Goal: Task Accomplishment & Management: Manage account settings

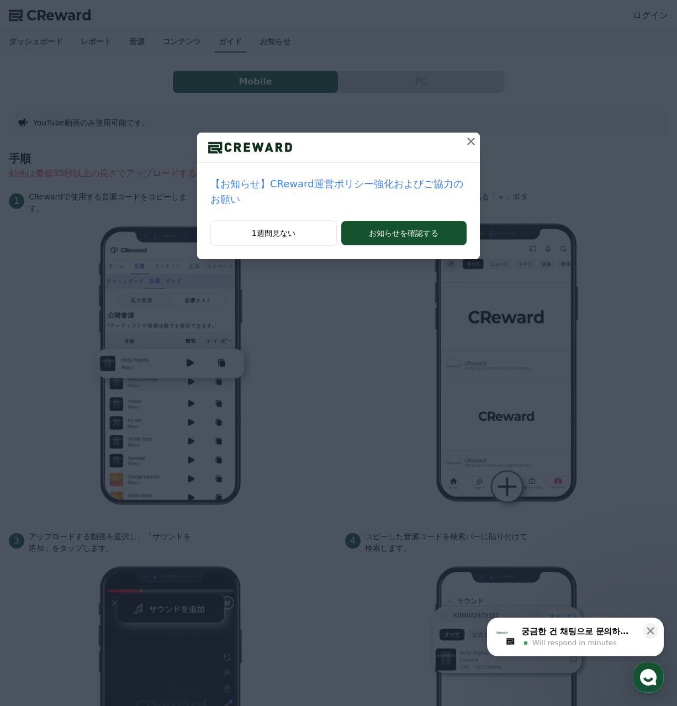
click at [462, 139] on button at bounding box center [471, 142] width 18 height 18
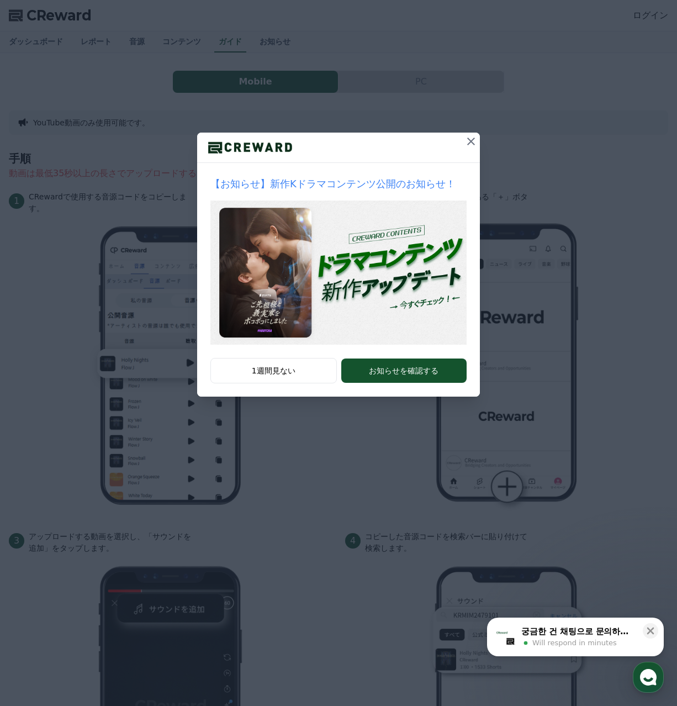
click at [470, 141] on icon at bounding box center [471, 141] width 13 height 13
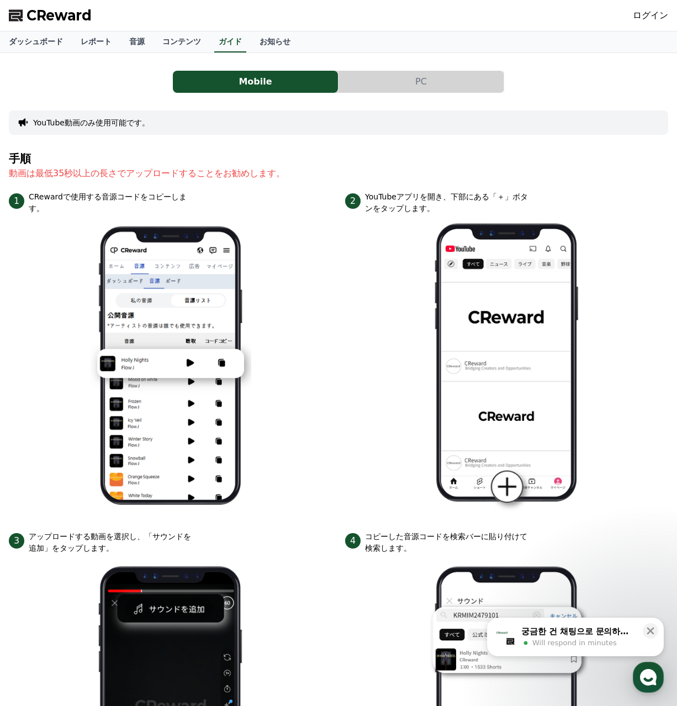
click at [384, 85] on button "PC" at bounding box center [421, 82] width 165 height 22
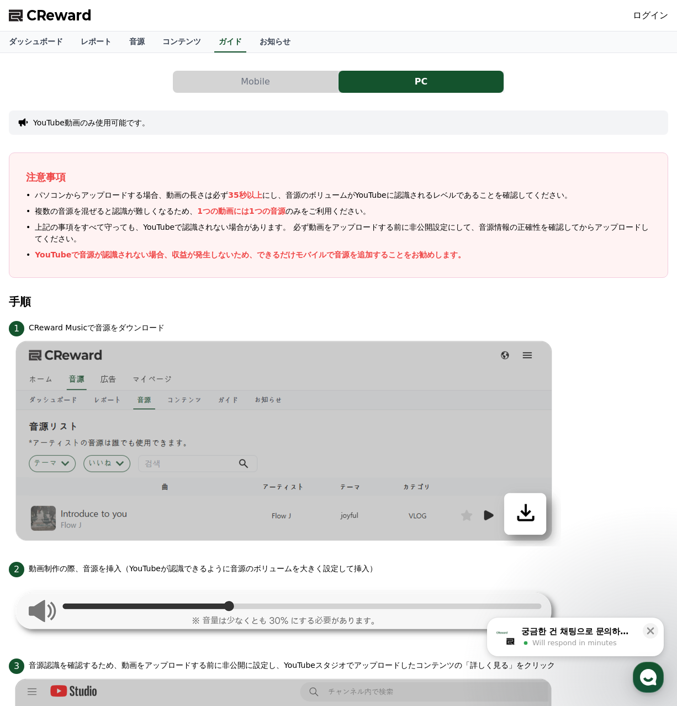
drag, startPoint x: 27, startPoint y: 215, endPoint x: 128, endPoint y: 215, distance: 101.1
click at [128, 215] on li "複数の音源を混ぜると認識が難しくなるため、 1つの動画には1つの音源 のみをご利用ください。" at bounding box center [338, 212] width 625 height 12
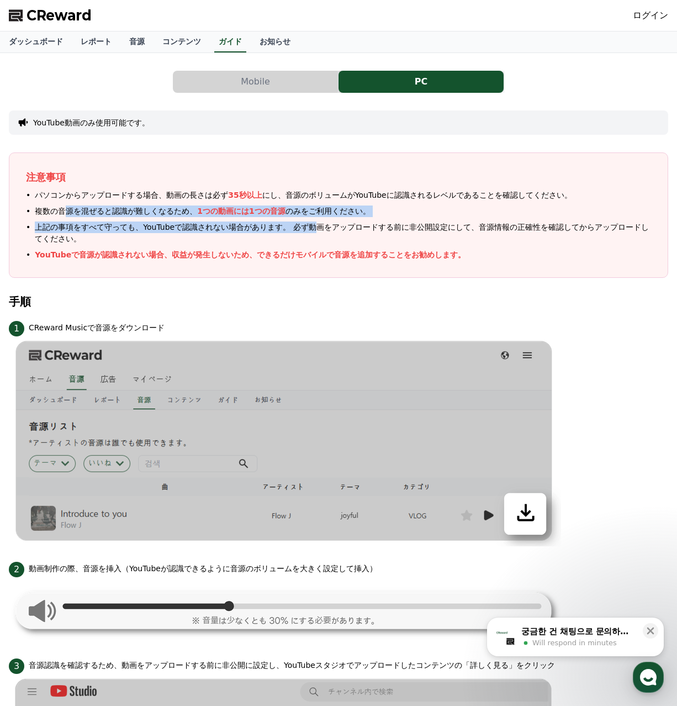
drag, startPoint x: 62, startPoint y: 214, endPoint x: 273, endPoint y: 227, distance: 211.5
click at [273, 227] on ul "パソコンからアップロードする場合、動画の長さは必ず 35秒以上 にし、音源のボリュームがYouTubeに認識されるレベルであることを確認してください。 複数の…" at bounding box center [338, 225] width 625 height 71
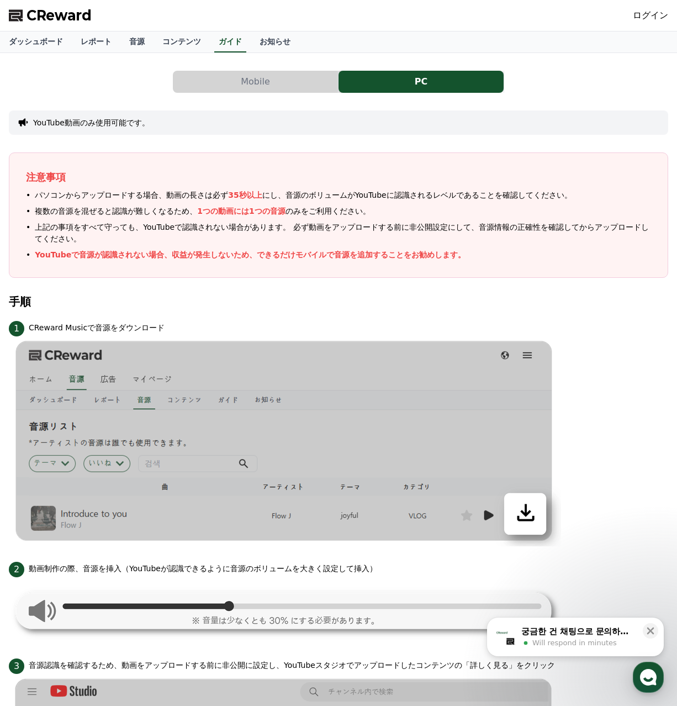
click at [264, 249] on p "YouTubeで音源が認識されない場合、収益が発生しないため、できるだけモバイルで音源を追加することをお勧めします。" at bounding box center [250, 255] width 431 height 12
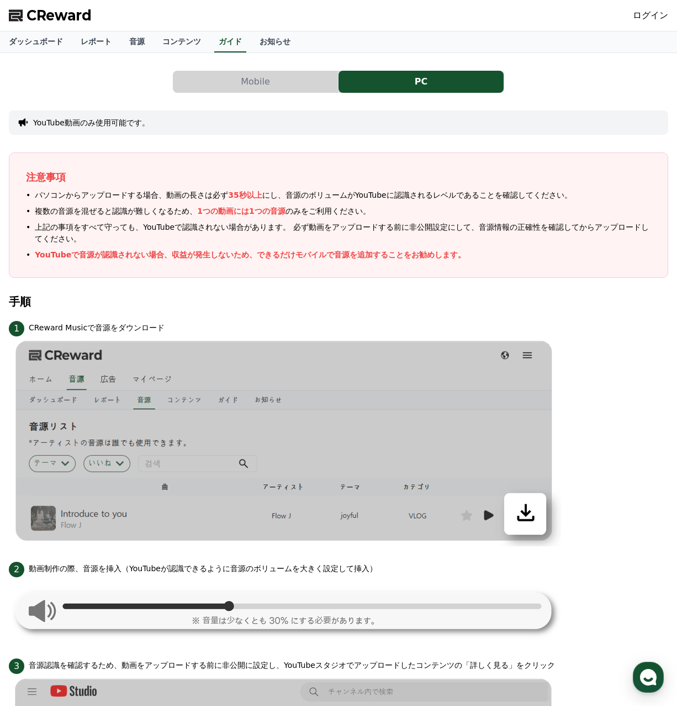
click at [652, 15] on link "ログイン" at bounding box center [650, 15] width 35 height 13
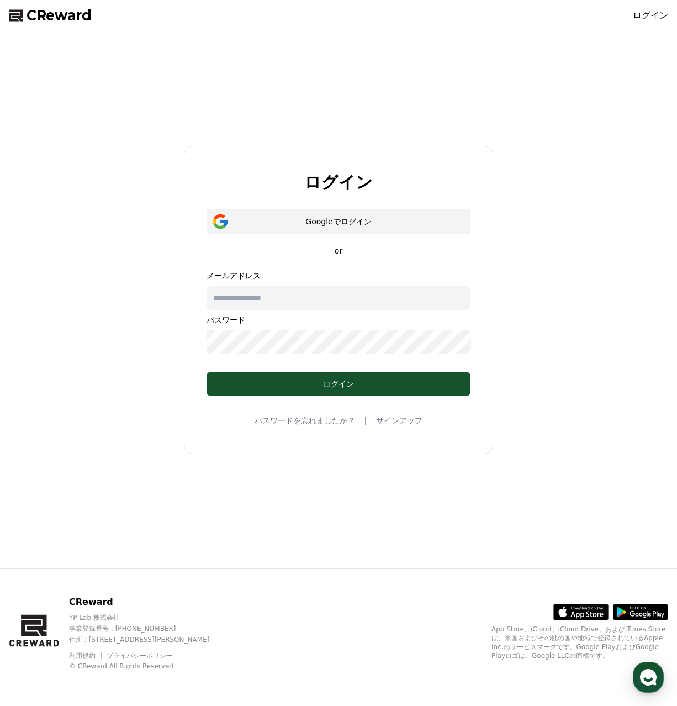
click at [339, 223] on div "Googleでログイン" at bounding box center [339, 221] width 232 height 11
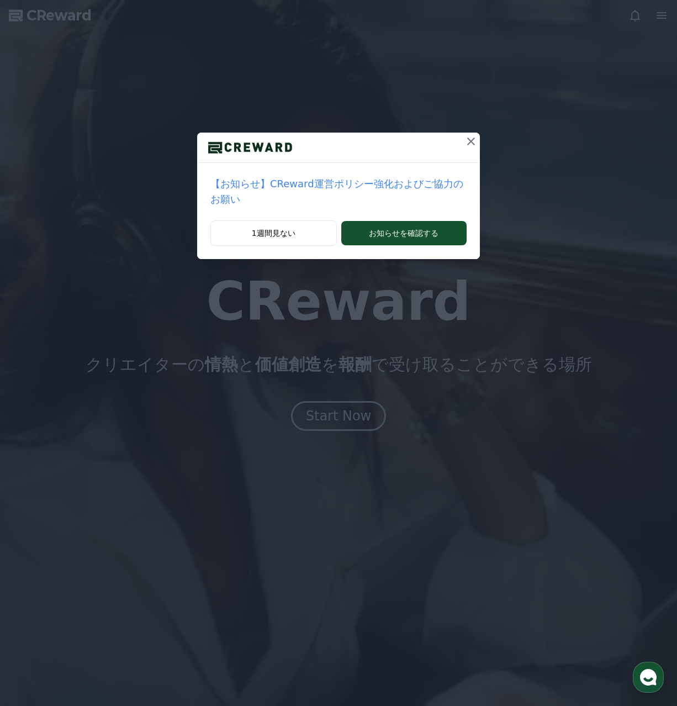
click at [465, 139] on icon at bounding box center [471, 141] width 13 height 13
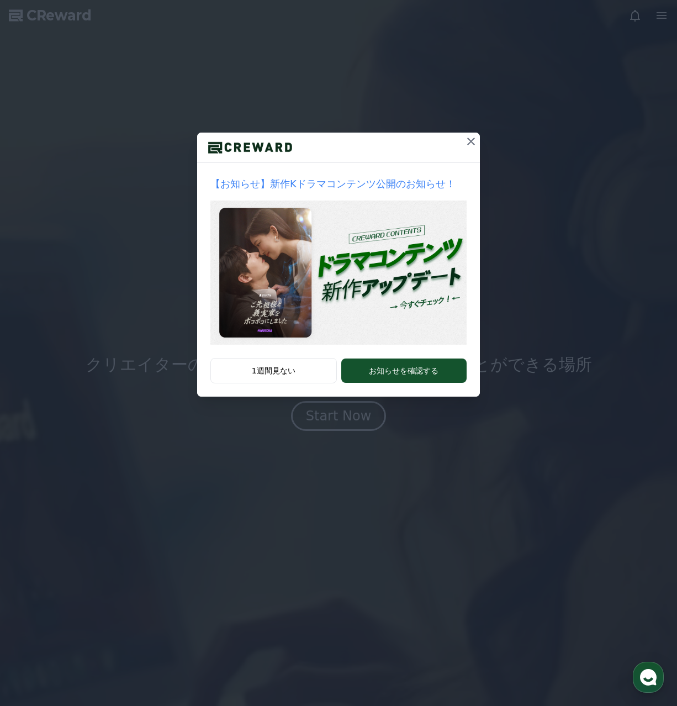
click at [472, 136] on icon at bounding box center [471, 141] width 13 height 13
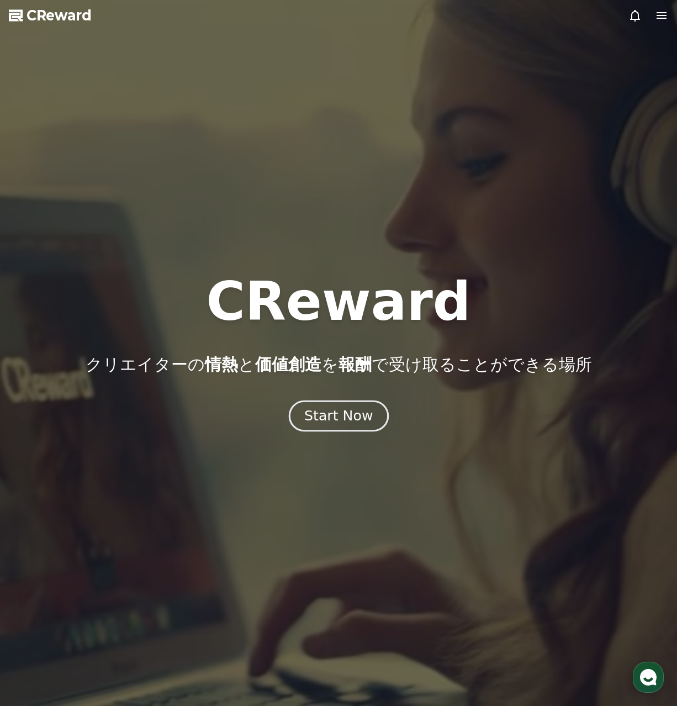
click at [337, 420] on div "Start Now" at bounding box center [338, 416] width 69 height 19
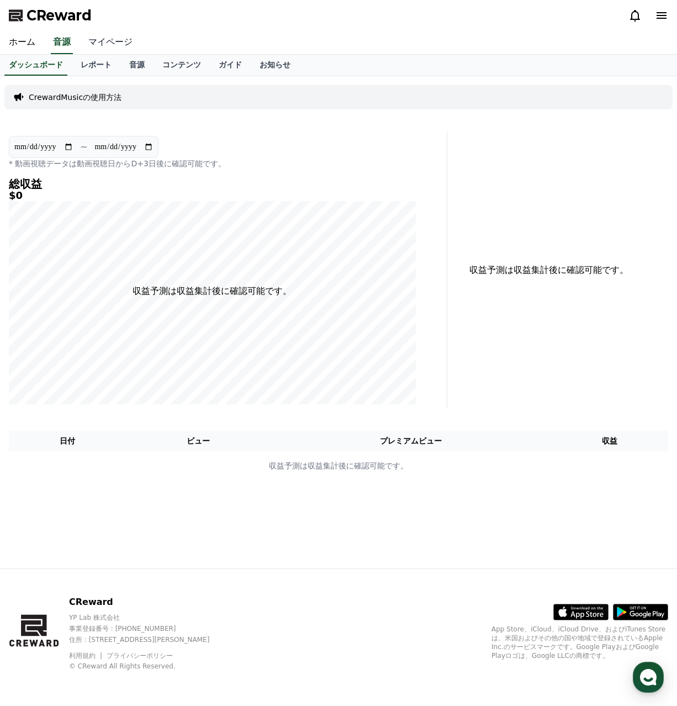
click at [103, 39] on link "マイページ" at bounding box center [111, 42] width 62 height 23
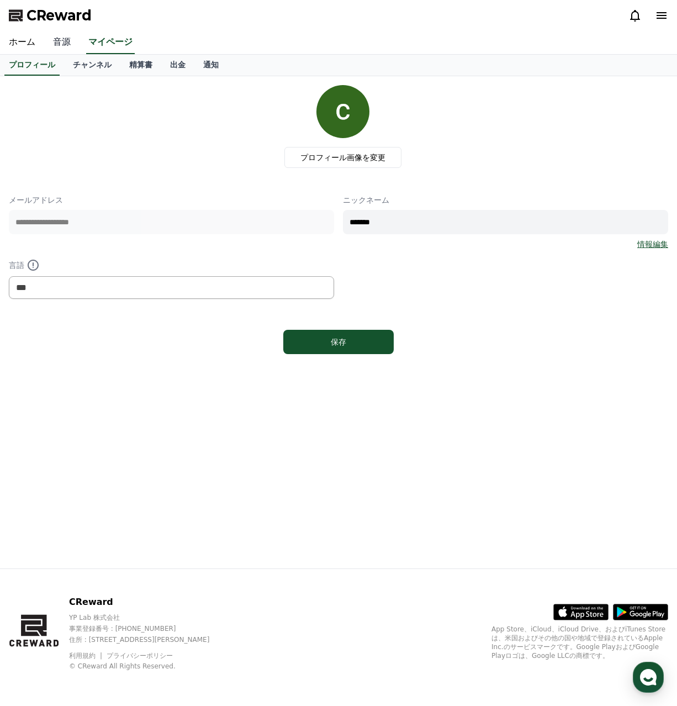
click at [60, 43] on link "音源" at bounding box center [61, 42] width 35 height 23
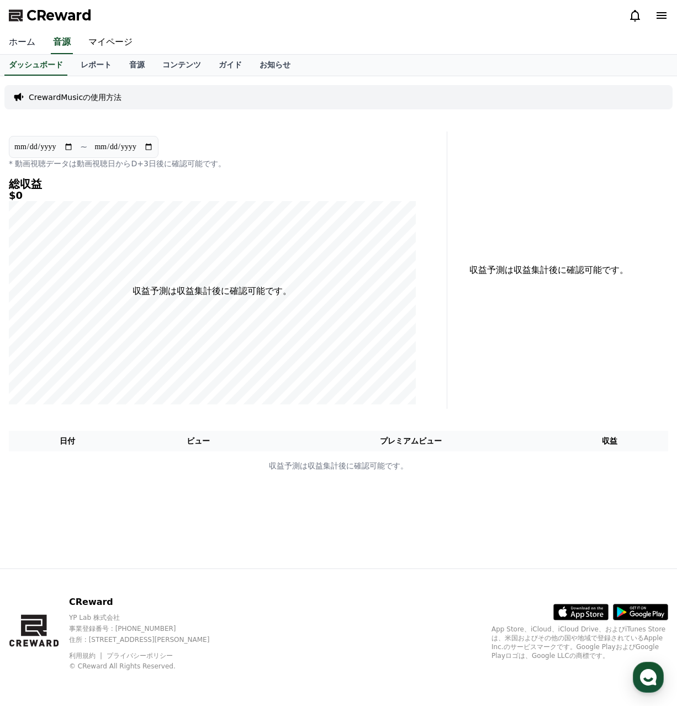
click at [31, 46] on link "ホーム" at bounding box center [22, 42] width 44 height 23
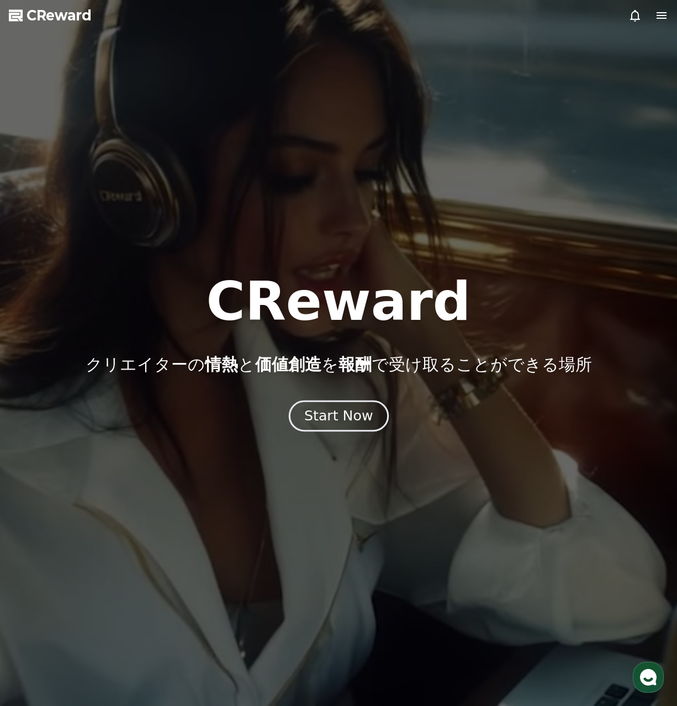
click at [340, 428] on button "Start Now" at bounding box center [338, 416] width 100 height 31
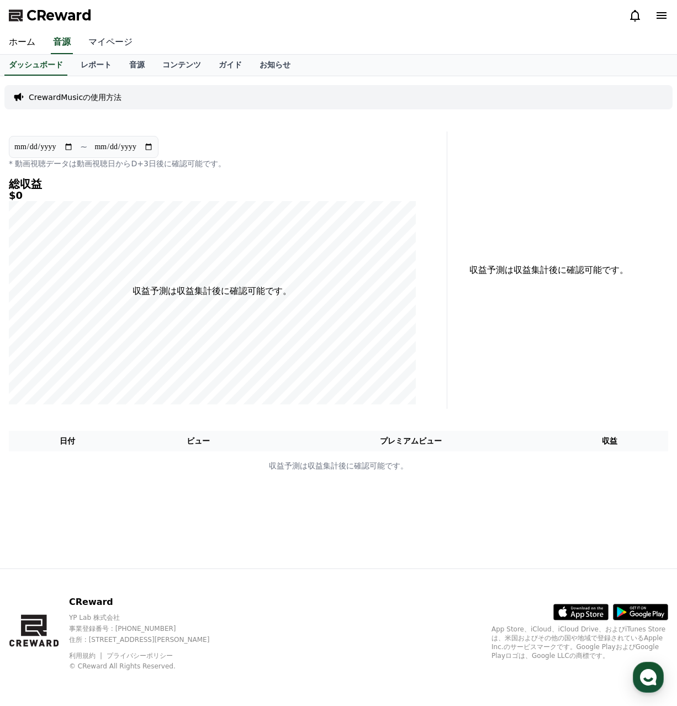
click at [114, 41] on link "マイページ" at bounding box center [111, 42] width 62 height 23
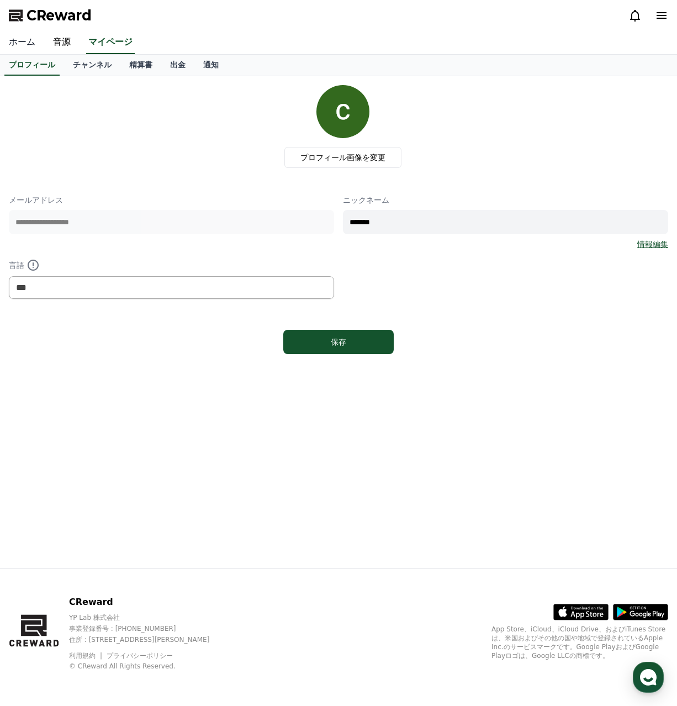
click at [24, 44] on link "ホーム" at bounding box center [22, 42] width 44 height 23
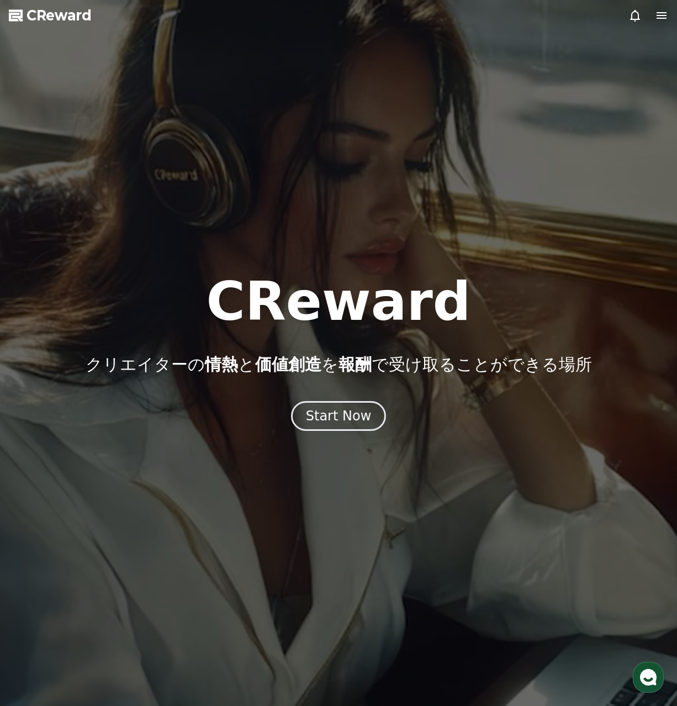
click at [660, 15] on icon at bounding box center [661, 15] width 13 height 13
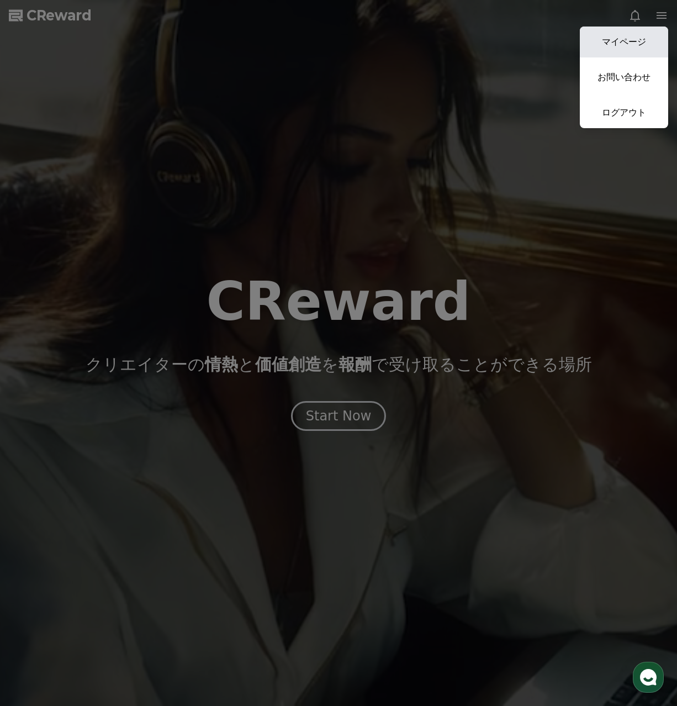
click at [634, 39] on link "マイページ" at bounding box center [624, 42] width 88 height 31
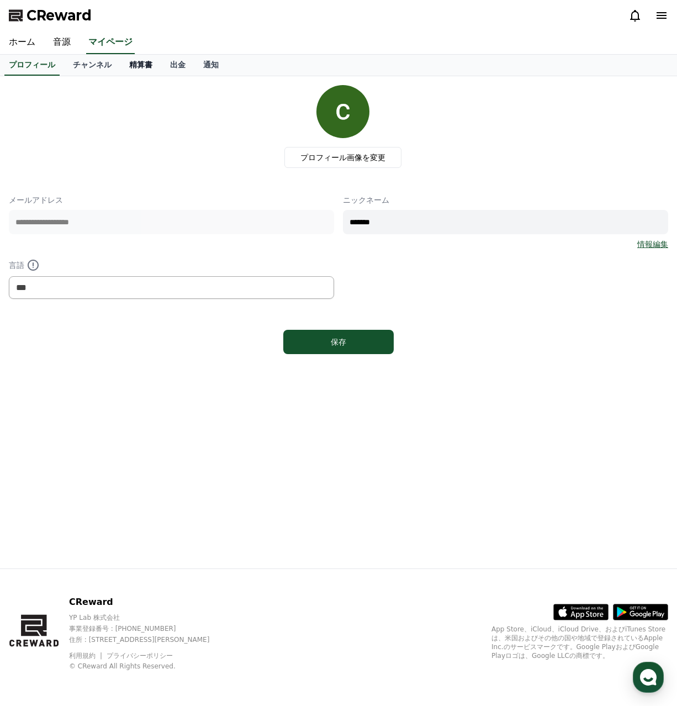
click at [134, 66] on link "精算書" at bounding box center [140, 65] width 41 height 21
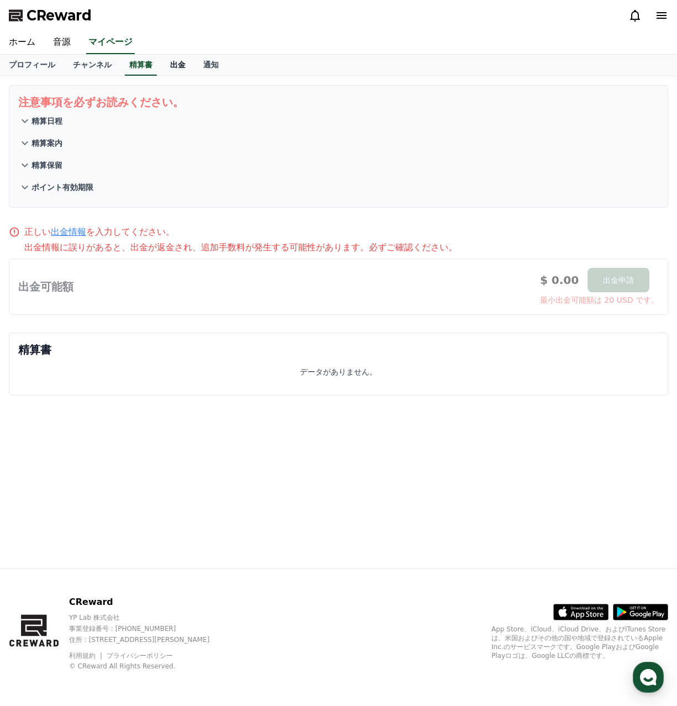
click at [161, 65] on link "出金" at bounding box center [177, 65] width 33 height 21
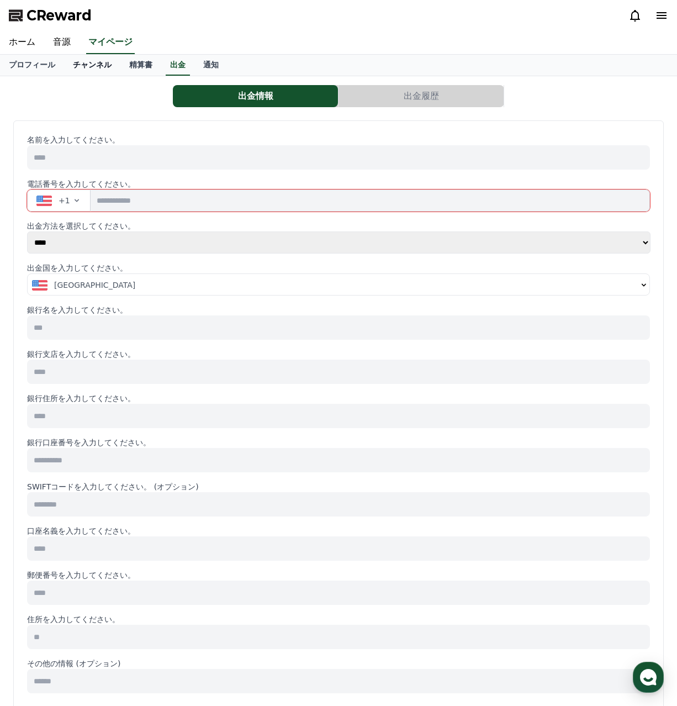
click at [66, 68] on link "チャンネル" at bounding box center [92, 65] width 56 height 21
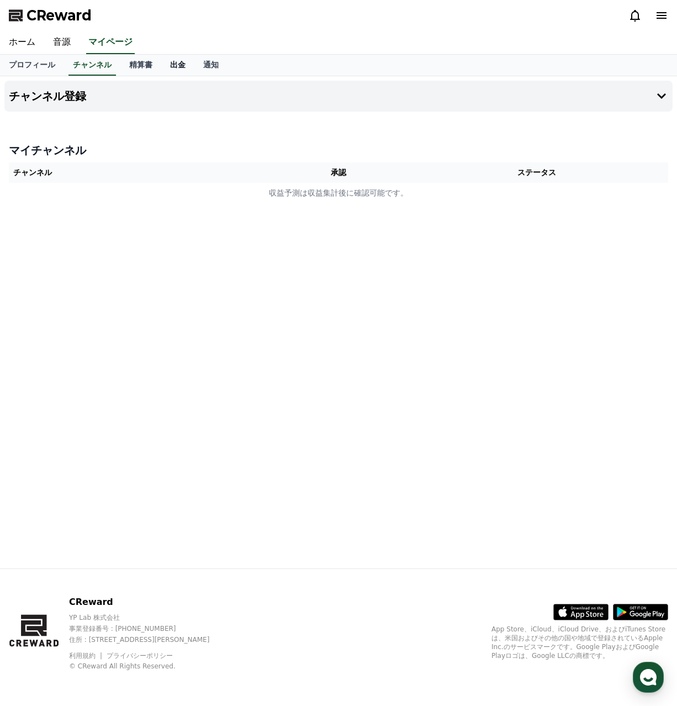
click at [161, 60] on link "出金" at bounding box center [177, 65] width 33 height 21
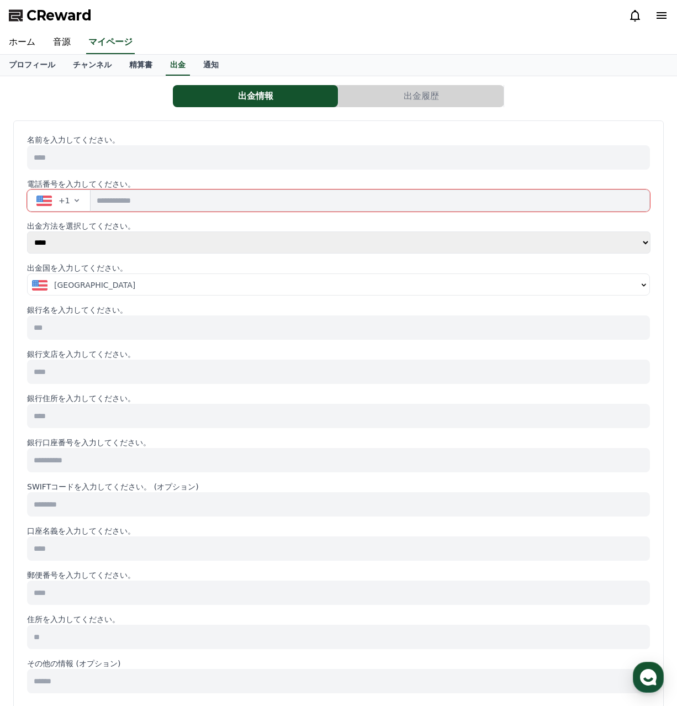
click at [72, 202] on icon "button" at bounding box center [76, 200] width 9 height 9
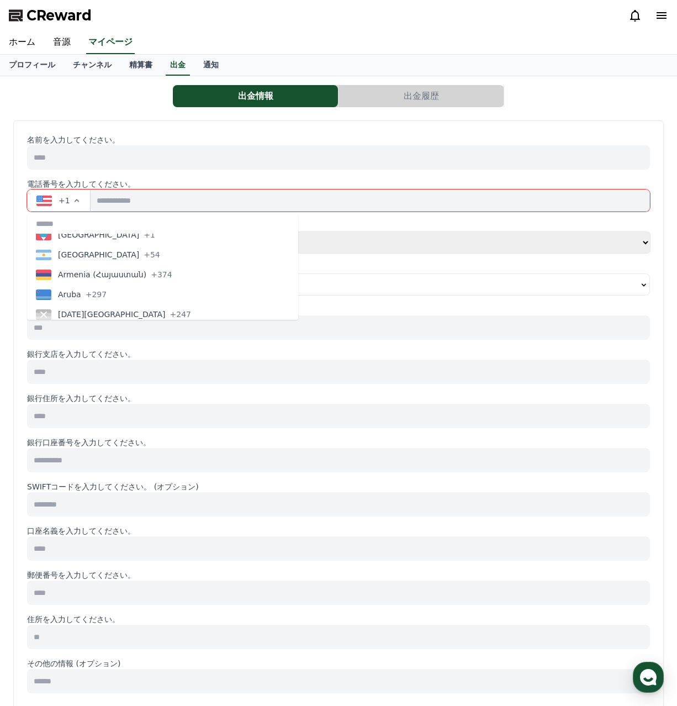
scroll to position [309, 0]
click at [72, 201] on icon "button" at bounding box center [76, 200] width 9 height 9
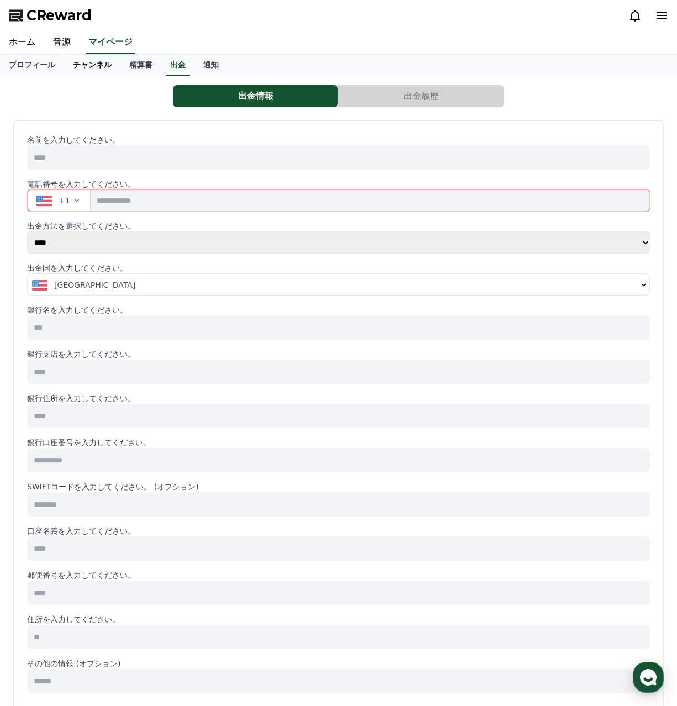
click at [79, 65] on link "チャンネル" at bounding box center [92, 65] width 56 height 21
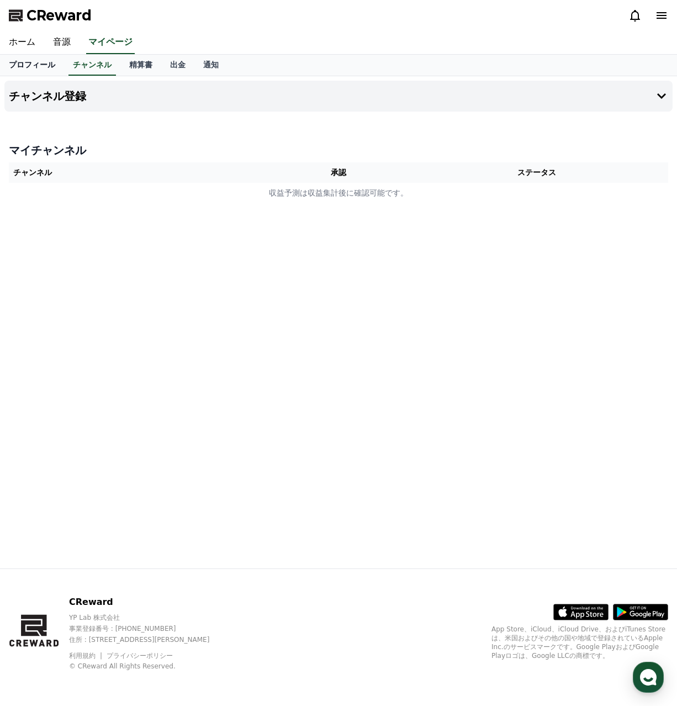
click at [33, 64] on link "プロフィール" at bounding box center [32, 65] width 64 height 21
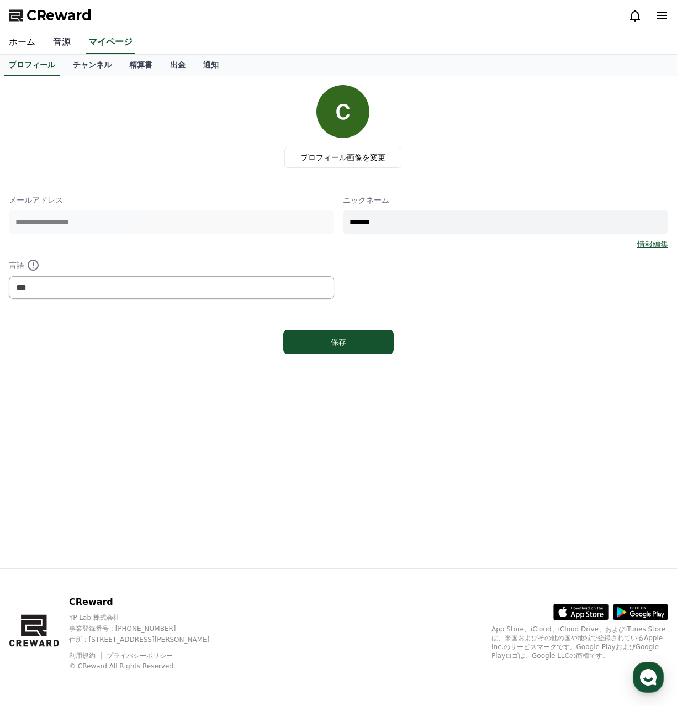
click at [56, 44] on link "音源" at bounding box center [61, 42] width 35 height 23
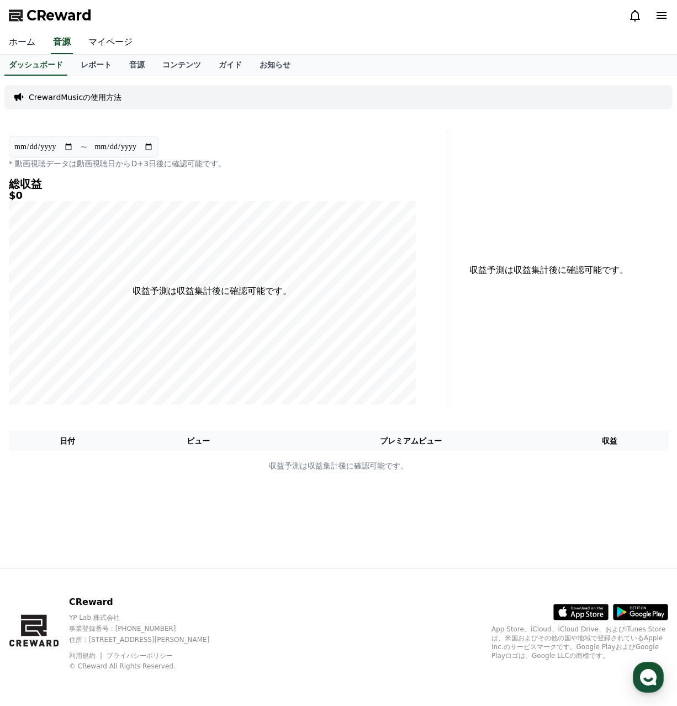
click at [15, 48] on link "ホーム" at bounding box center [22, 42] width 44 height 23
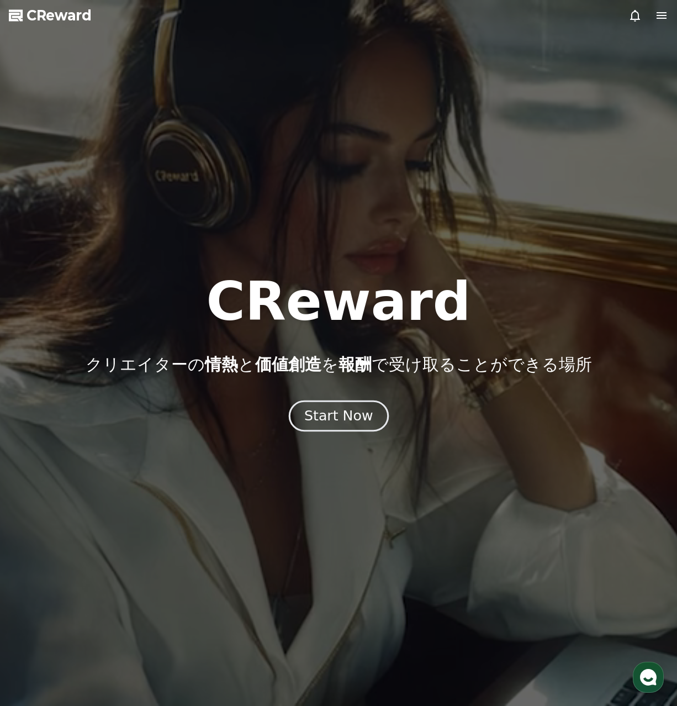
click at [311, 415] on div "Start Now" at bounding box center [338, 416] width 69 height 19
